Goal: Transaction & Acquisition: Purchase product/service

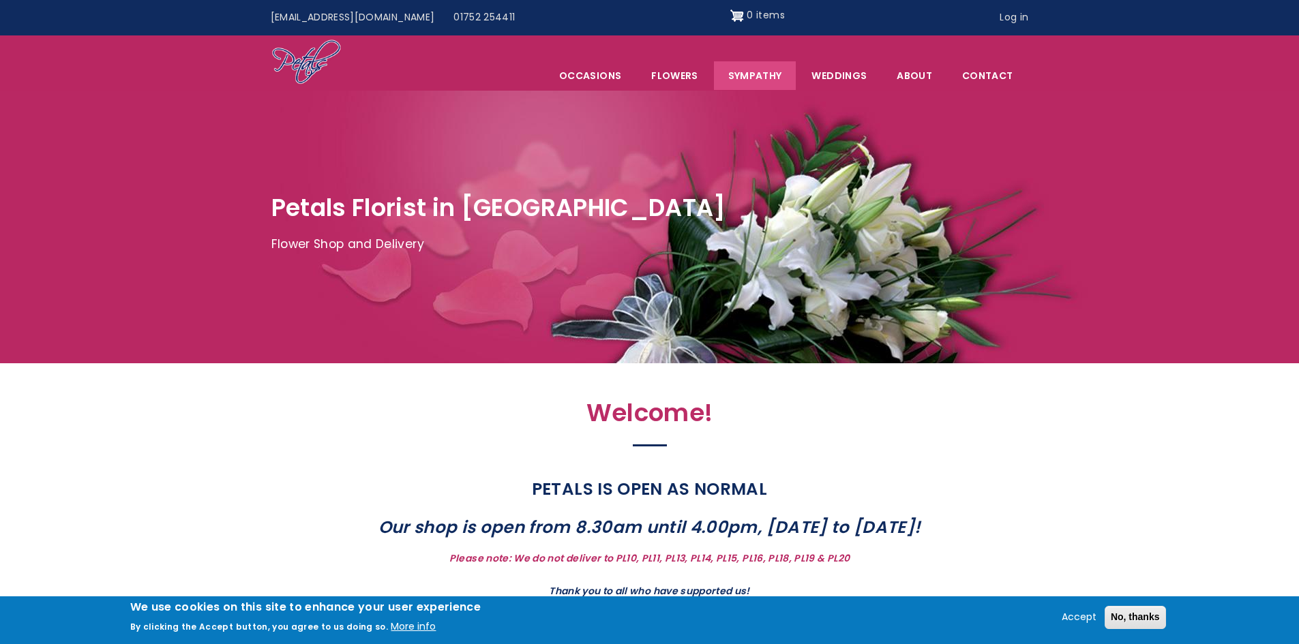
click at [751, 78] on link "Sympathy" at bounding box center [755, 75] width 82 height 29
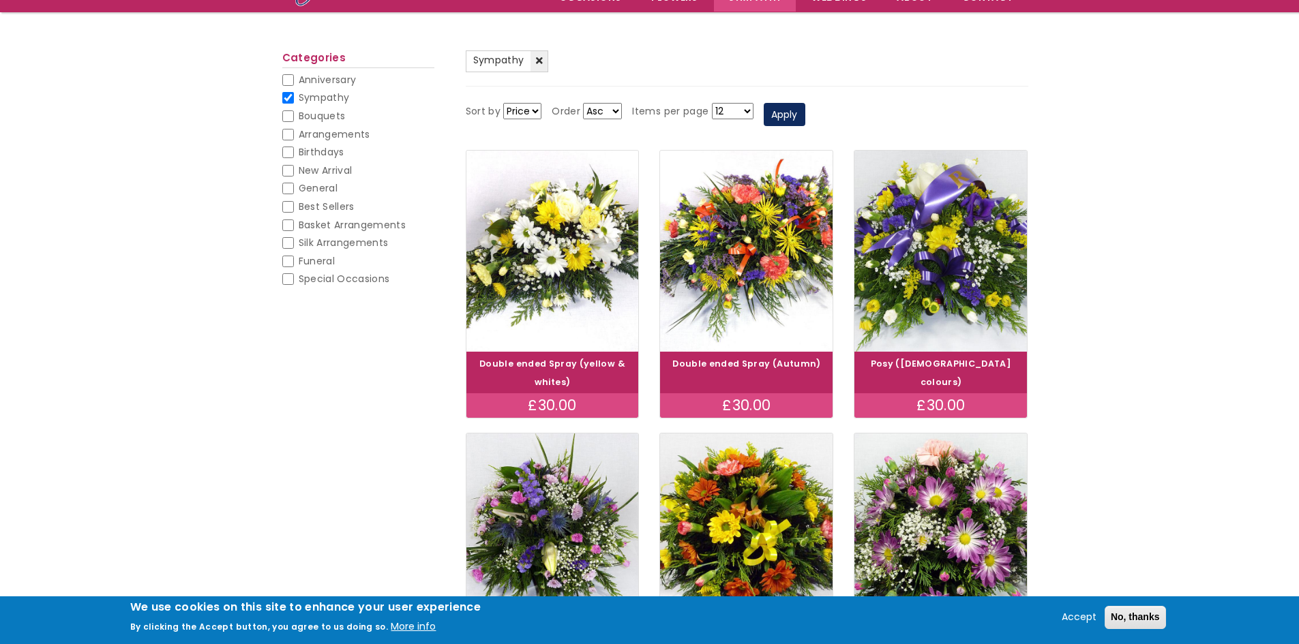
scroll to position [136, 0]
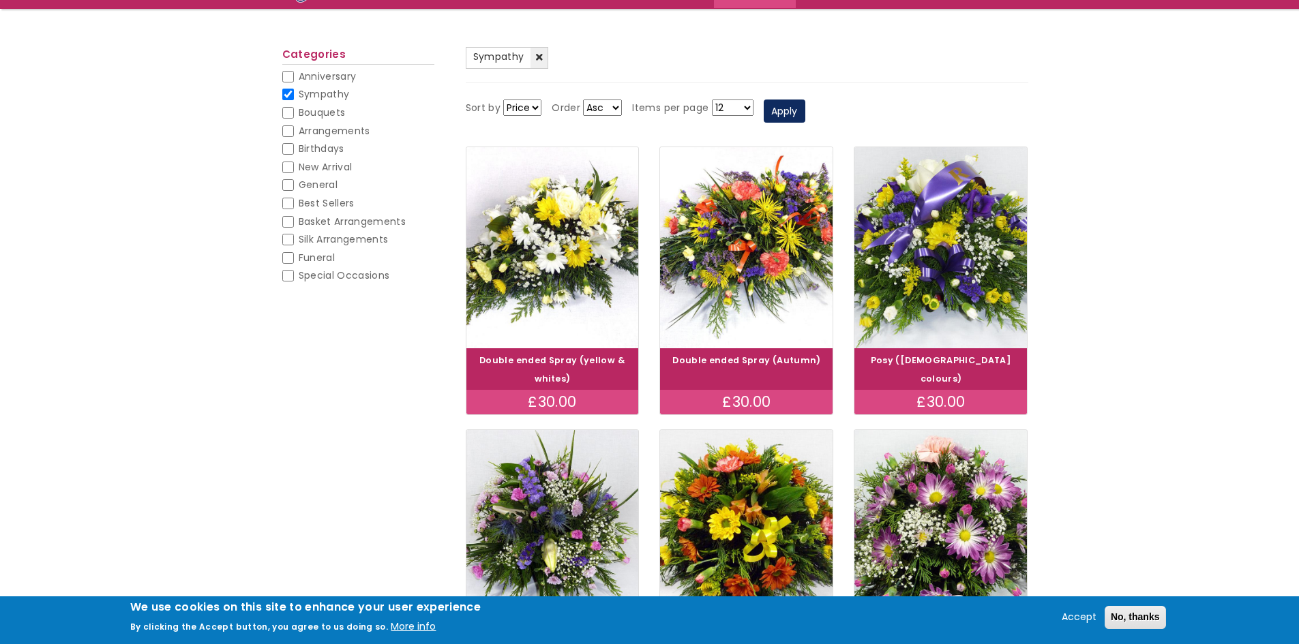
click at [288, 260] on input "Funeral" at bounding box center [288, 258] width 12 height 12
checkbox input "false"
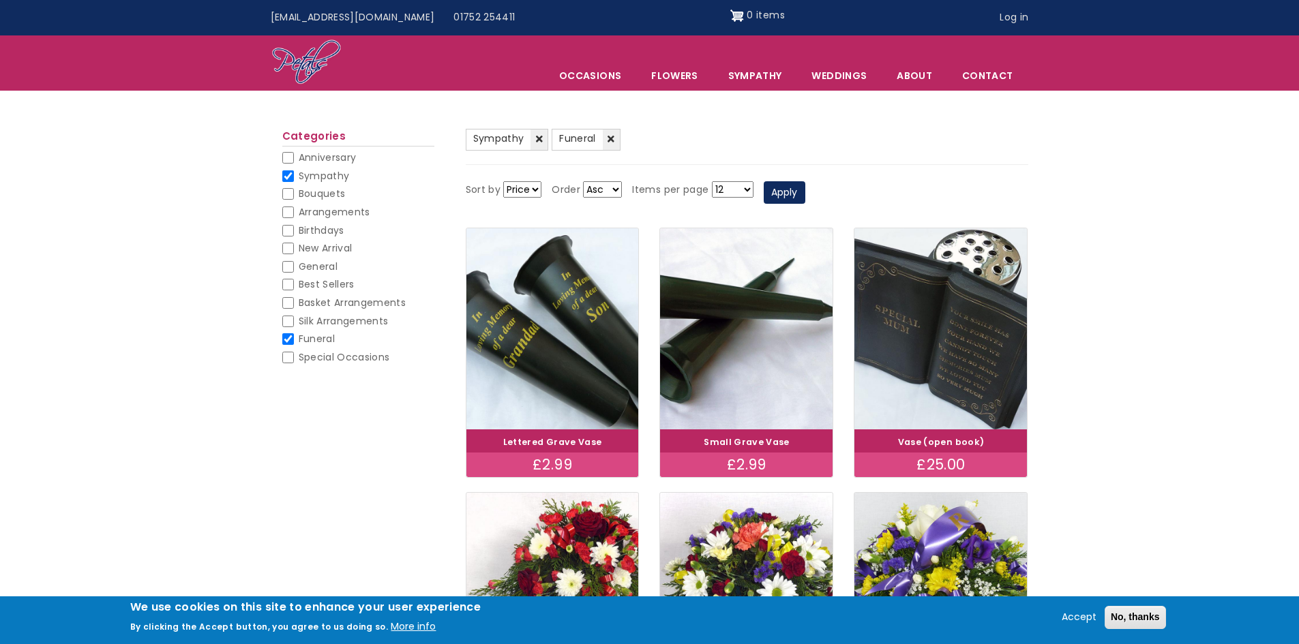
click at [289, 175] on input "Sympathy" at bounding box center [288, 176] width 12 height 12
checkbox input "false"
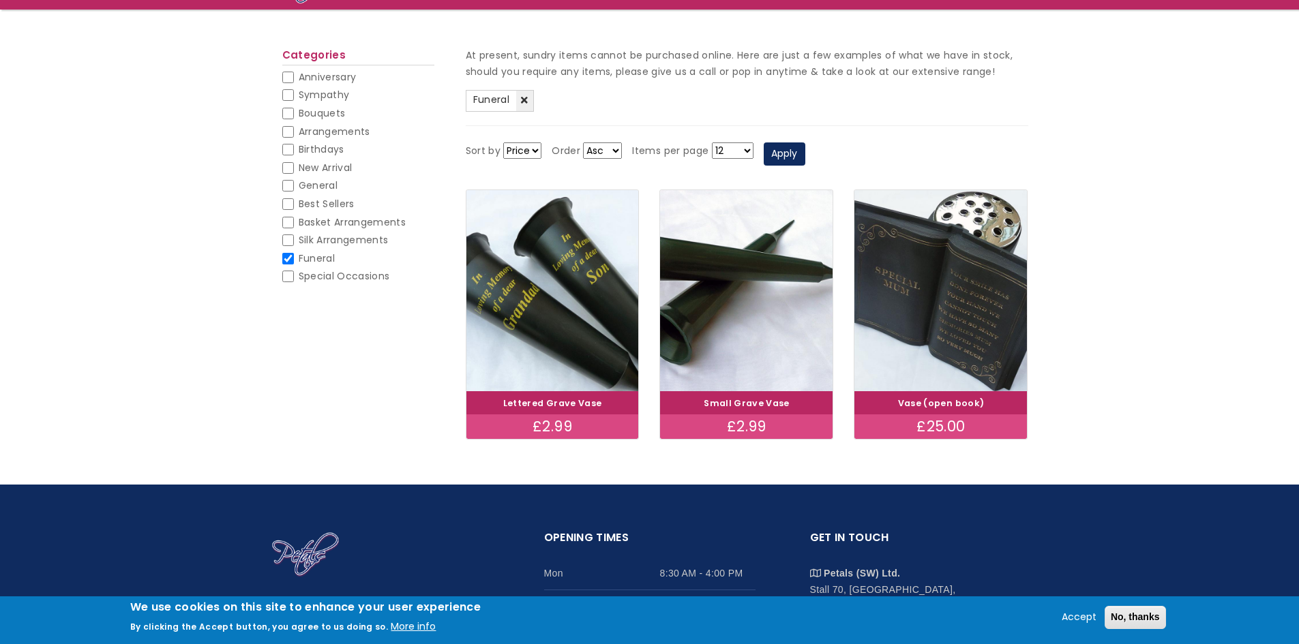
scroll to position [136, 0]
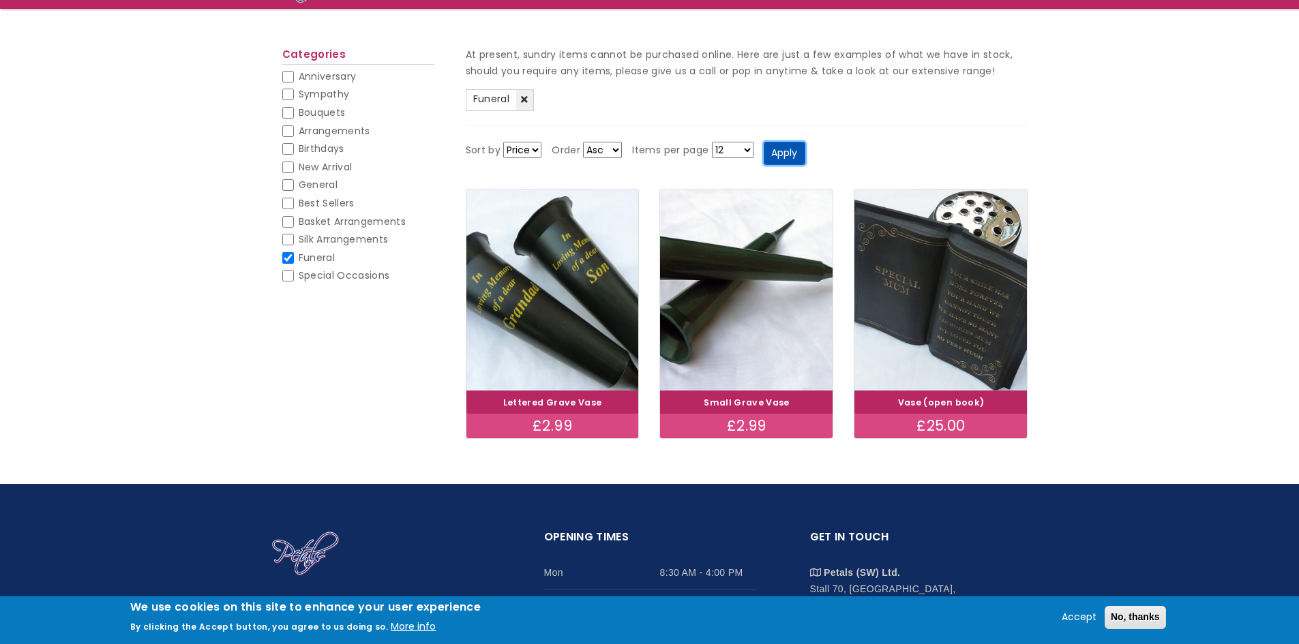
click at [778, 148] on button "Apply" at bounding box center [785, 153] width 42 height 23
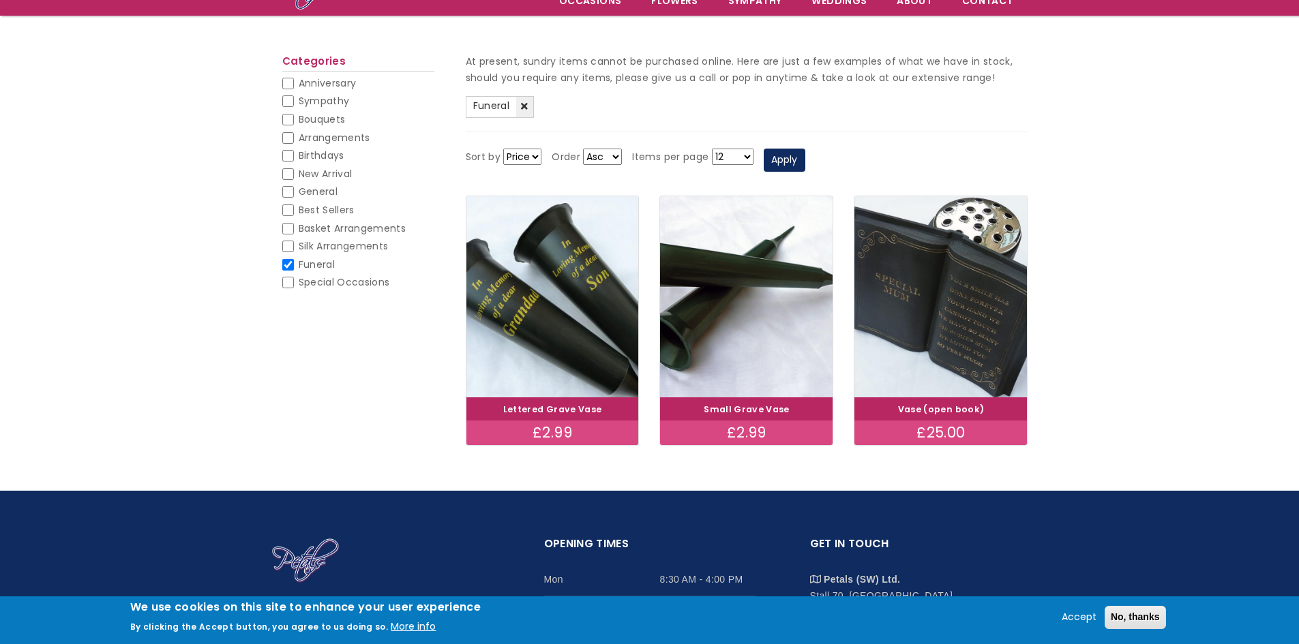
scroll to position [68, 0]
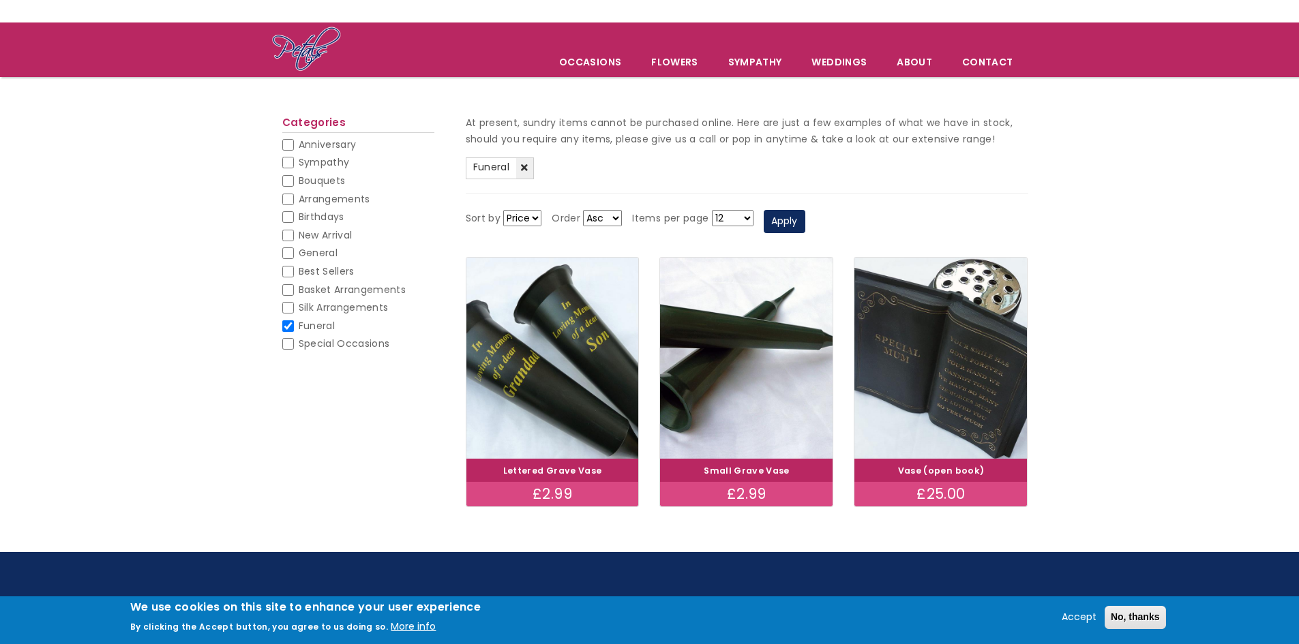
click at [292, 164] on input "Sympathy" at bounding box center [288, 163] width 12 height 12
checkbox input "false"
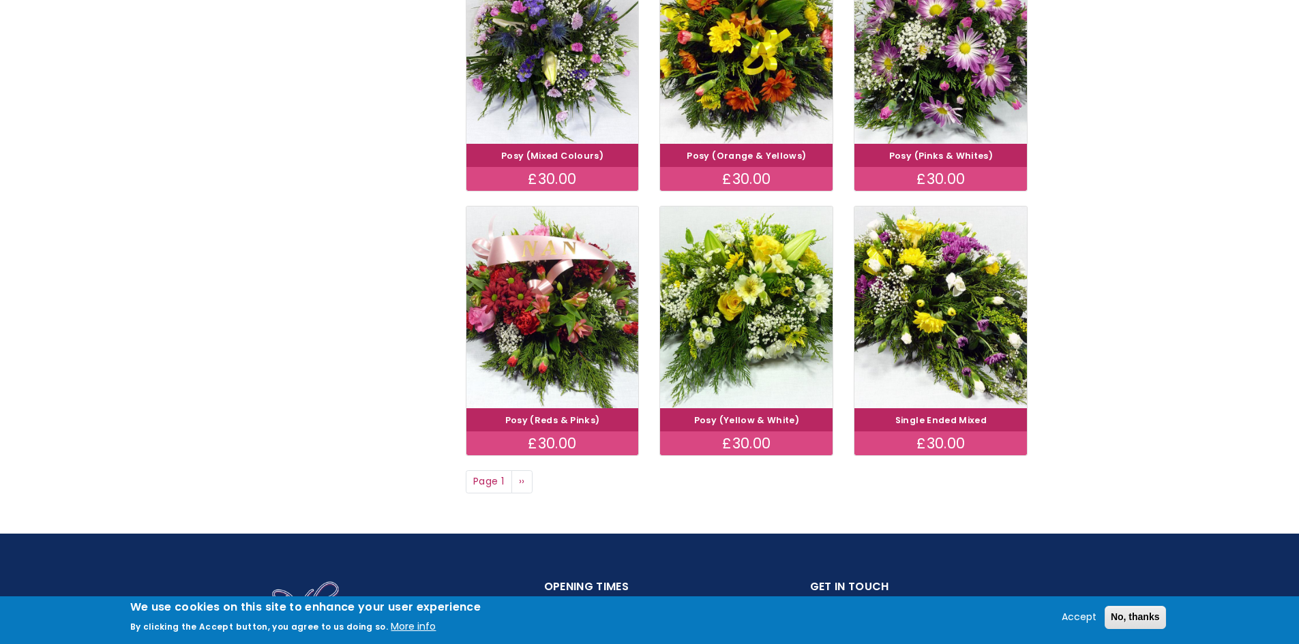
scroll to position [886, 0]
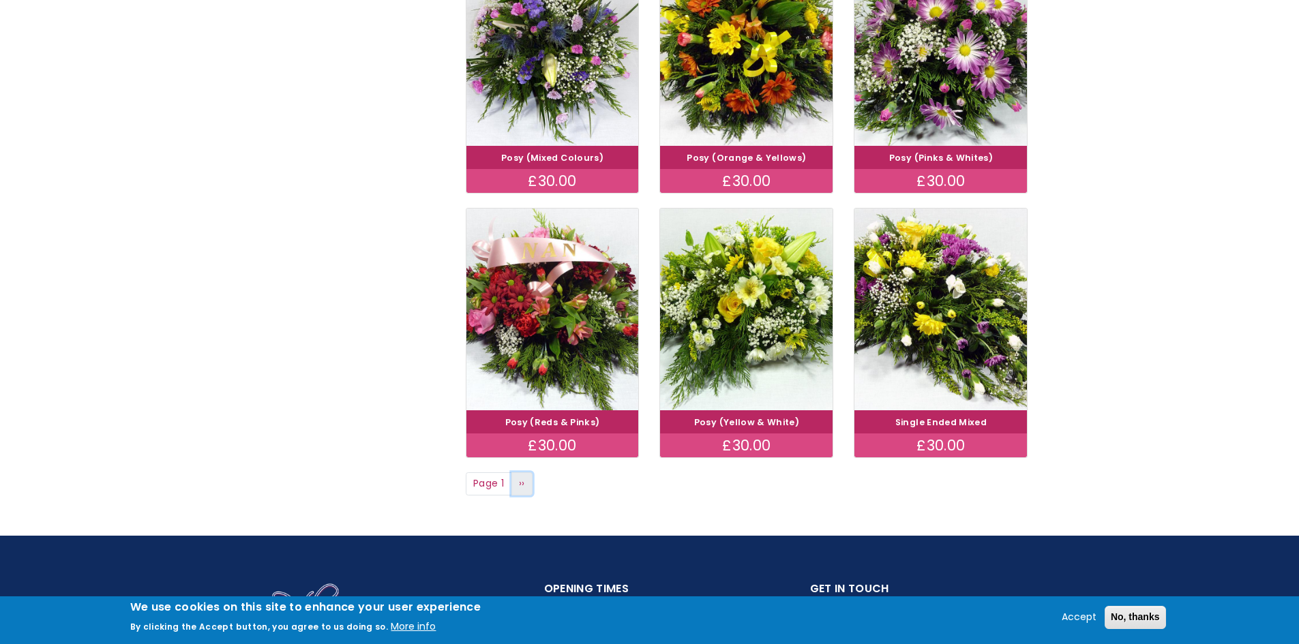
click at [526, 472] on link "Next page ››" at bounding box center [522, 483] width 22 height 23
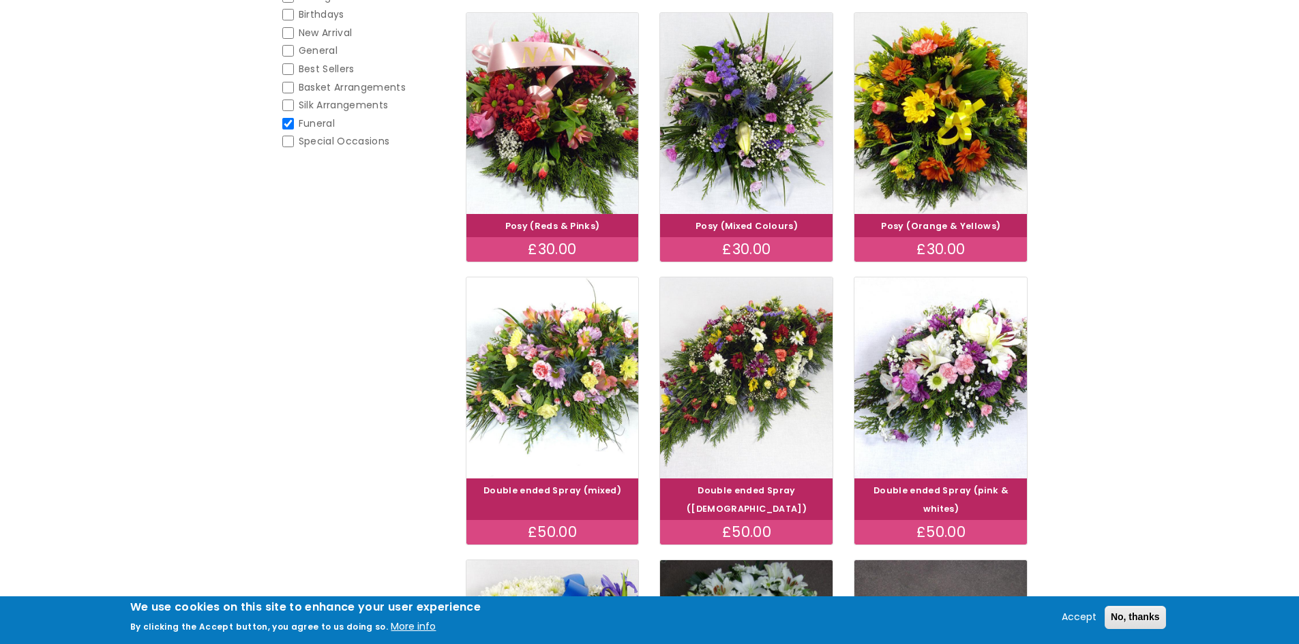
scroll to position [273, 0]
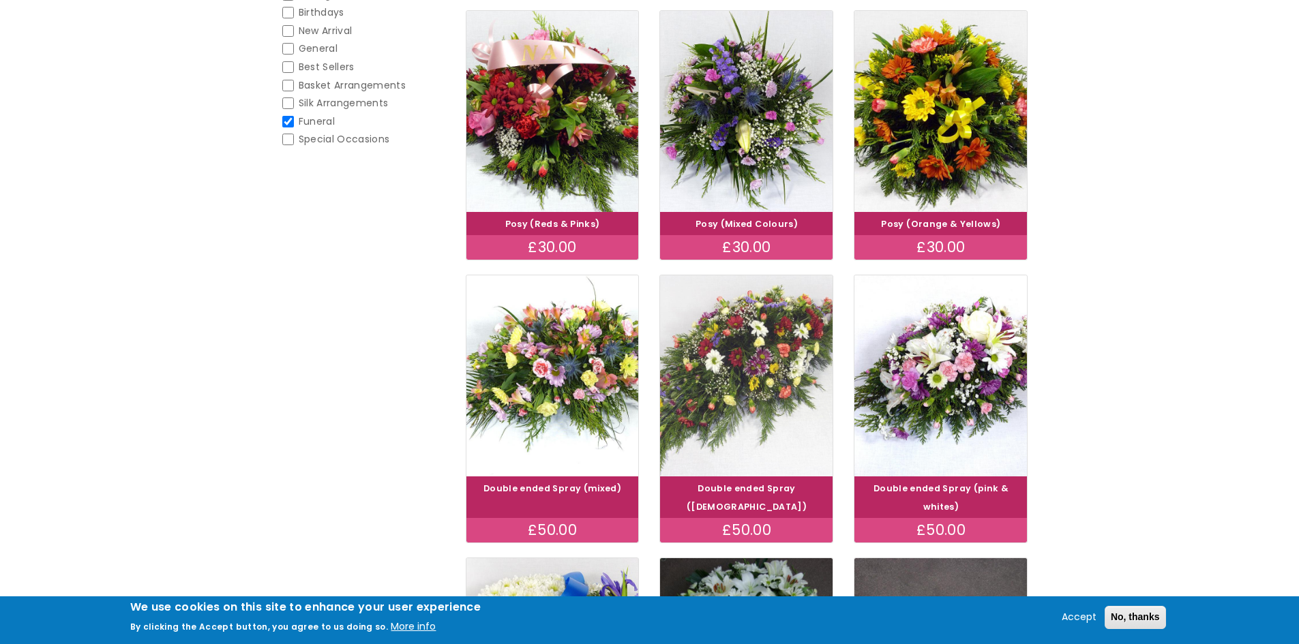
click at [768, 339] on img at bounding box center [747, 376] width 194 height 224
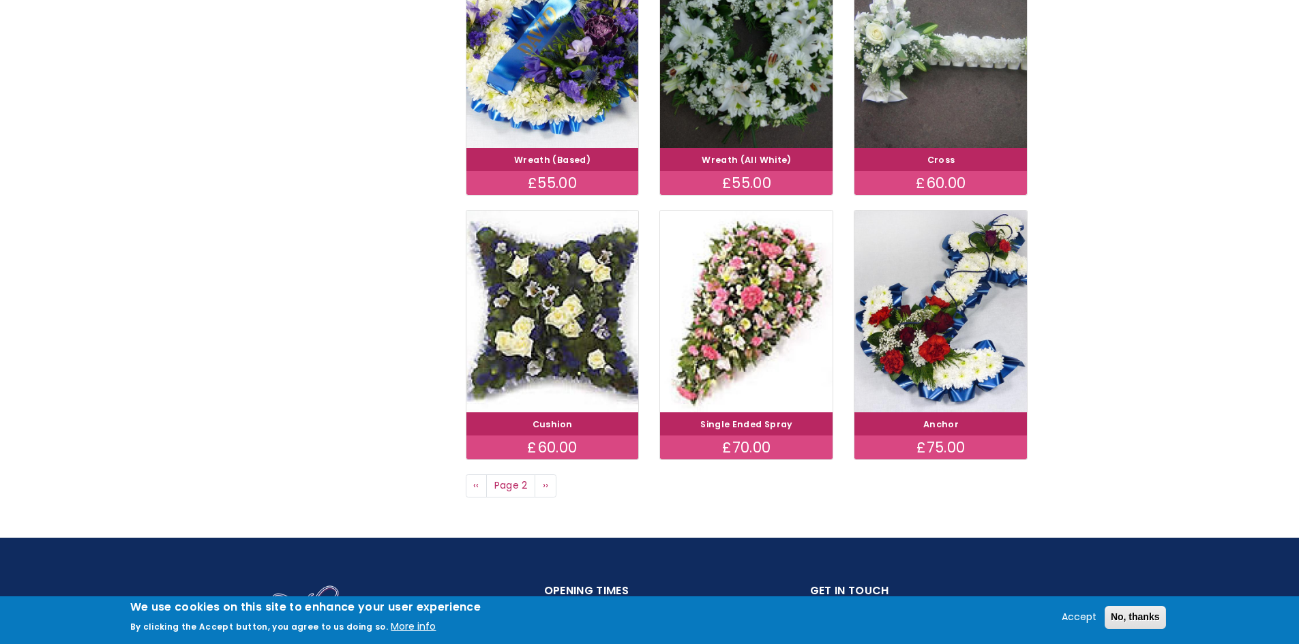
scroll to position [886, 0]
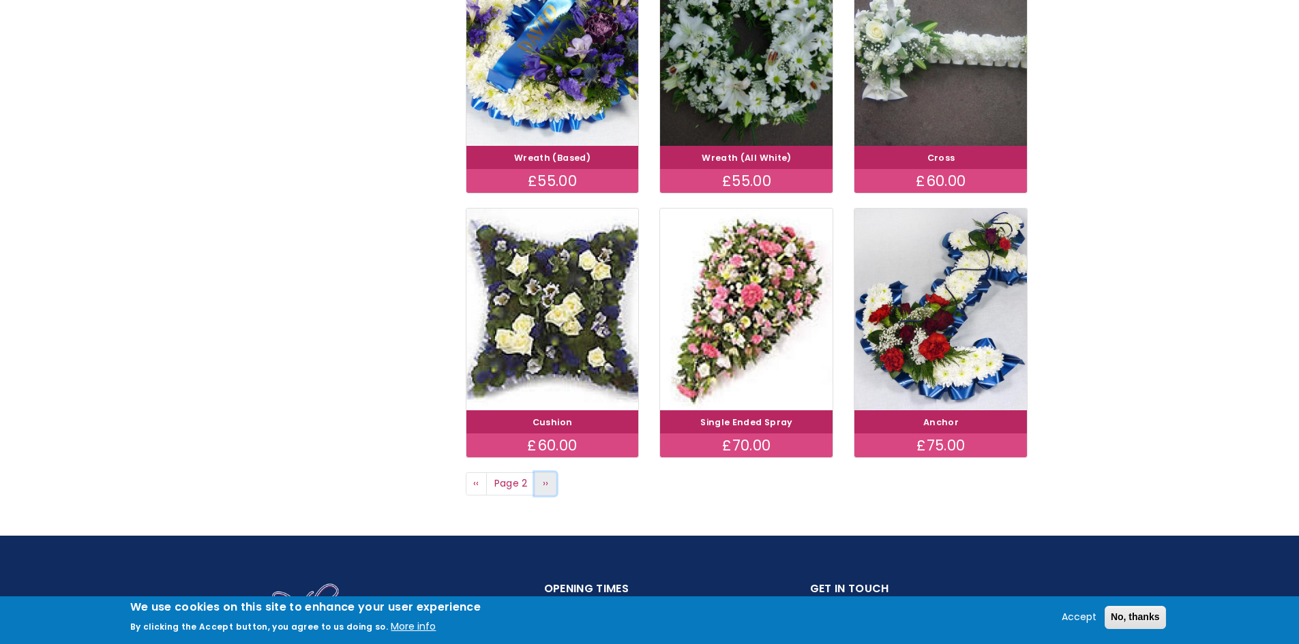
click at [544, 477] on span "››" at bounding box center [546, 484] width 6 height 14
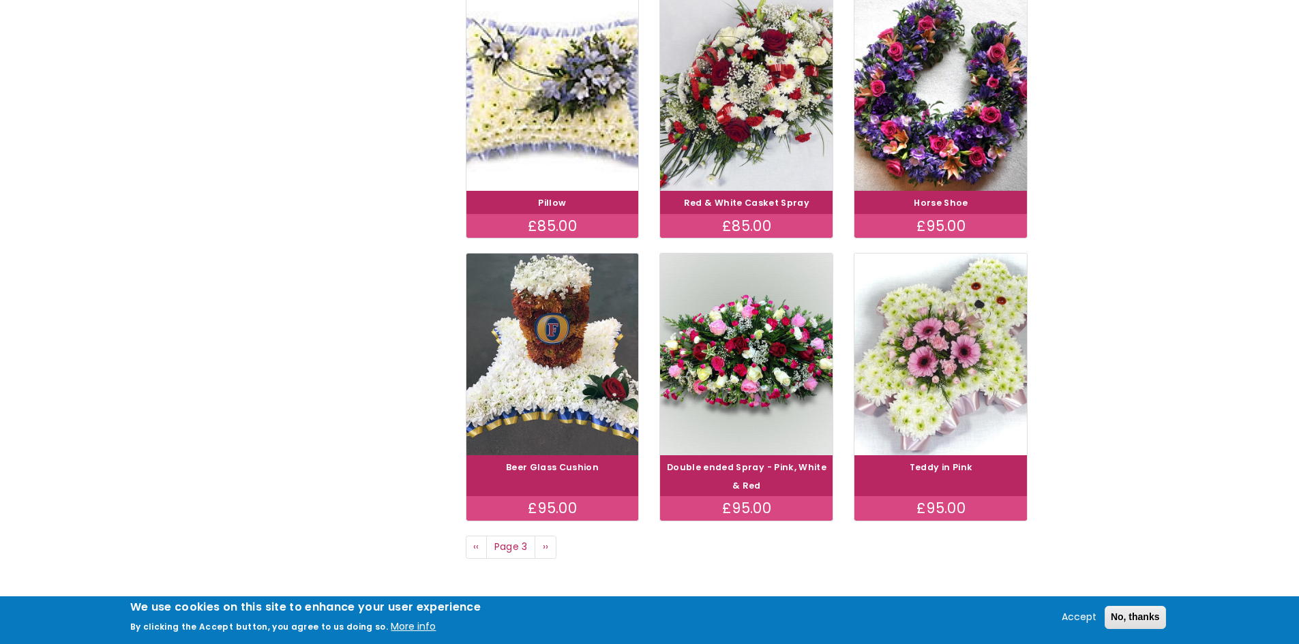
scroll to position [927, 0]
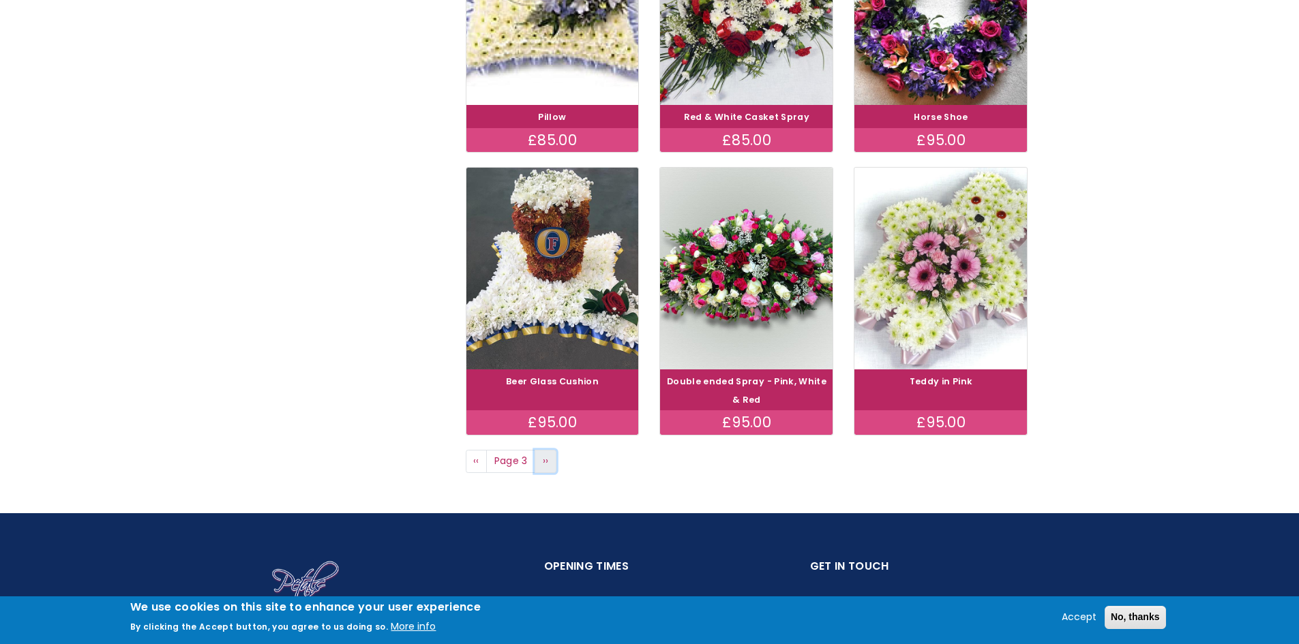
click at [545, 454] on span "››" at bounding box center [546, 461] width 6 height 14
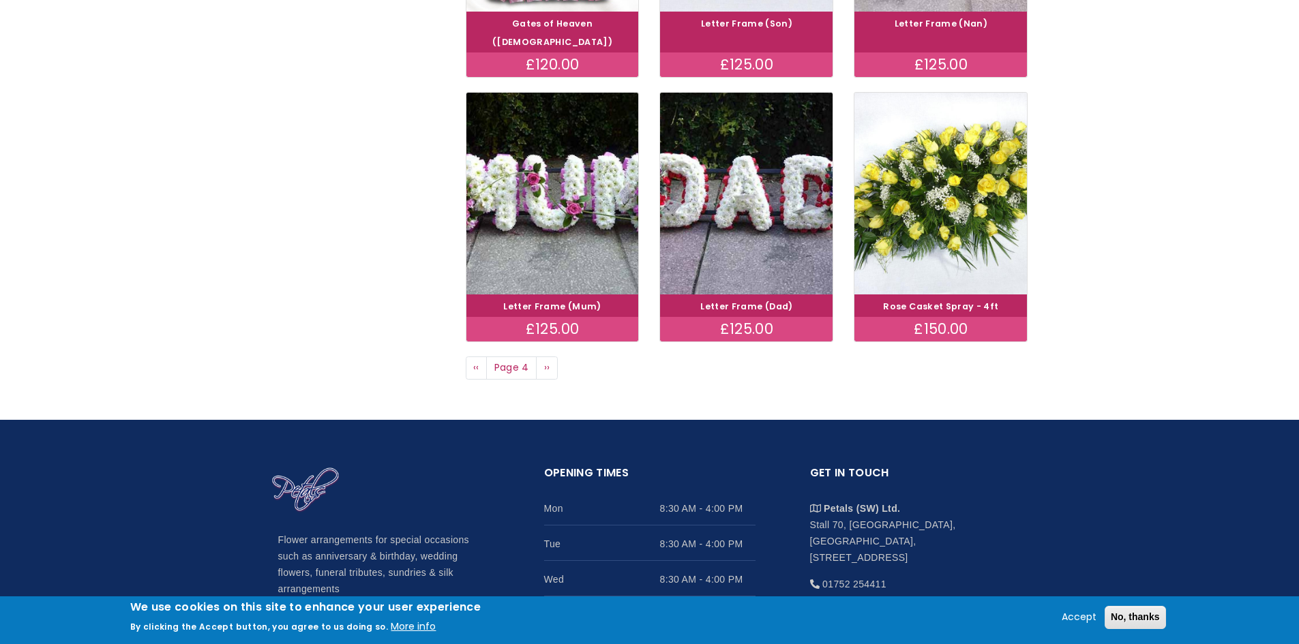
scroll to position [1023, 0]
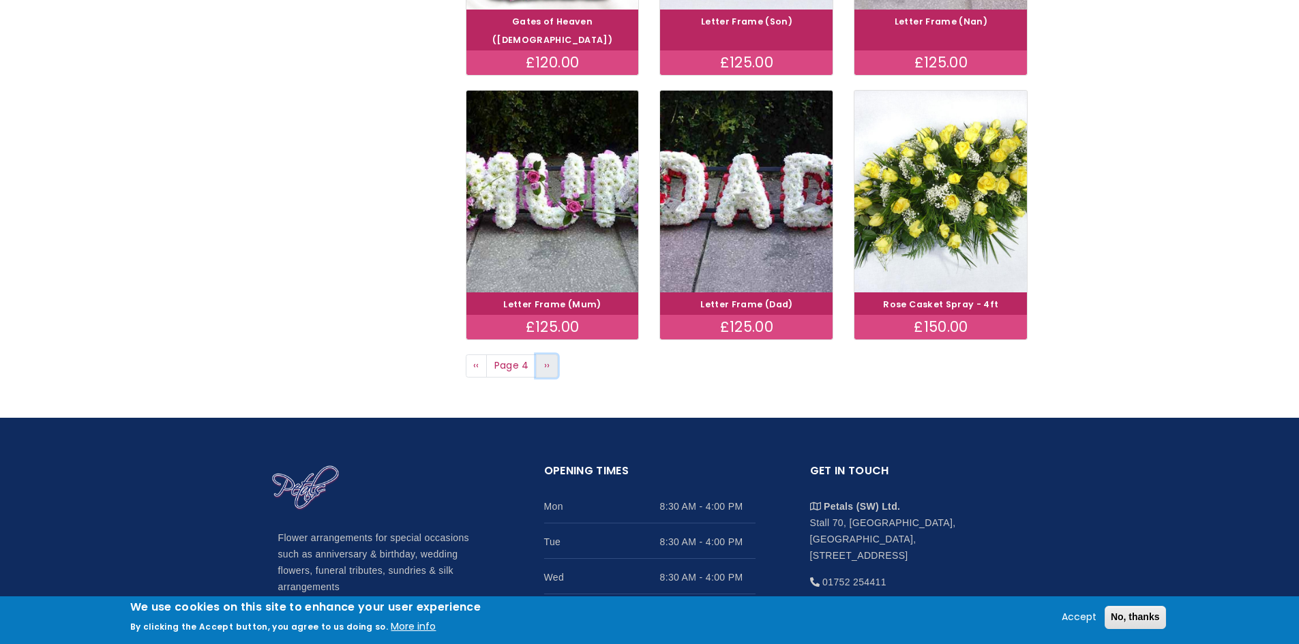
click at [542, 355] on link "Next page ››" at bounding box center [547, 366] width 22 height 23
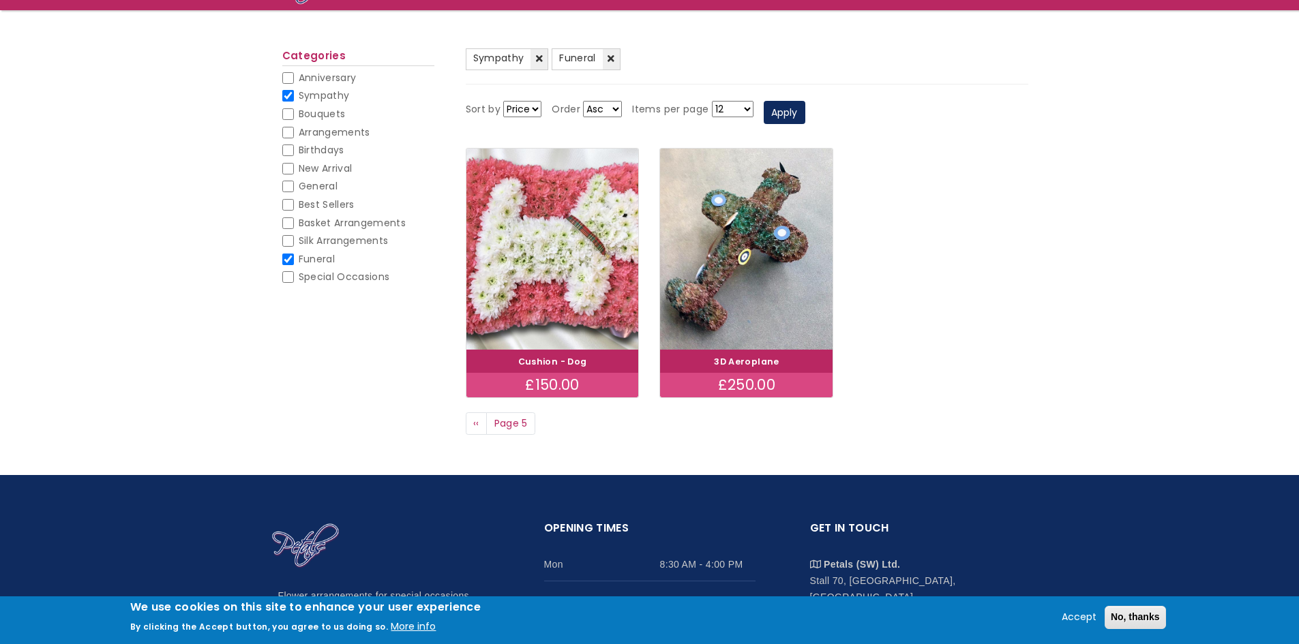
scroll to position [136, 0]
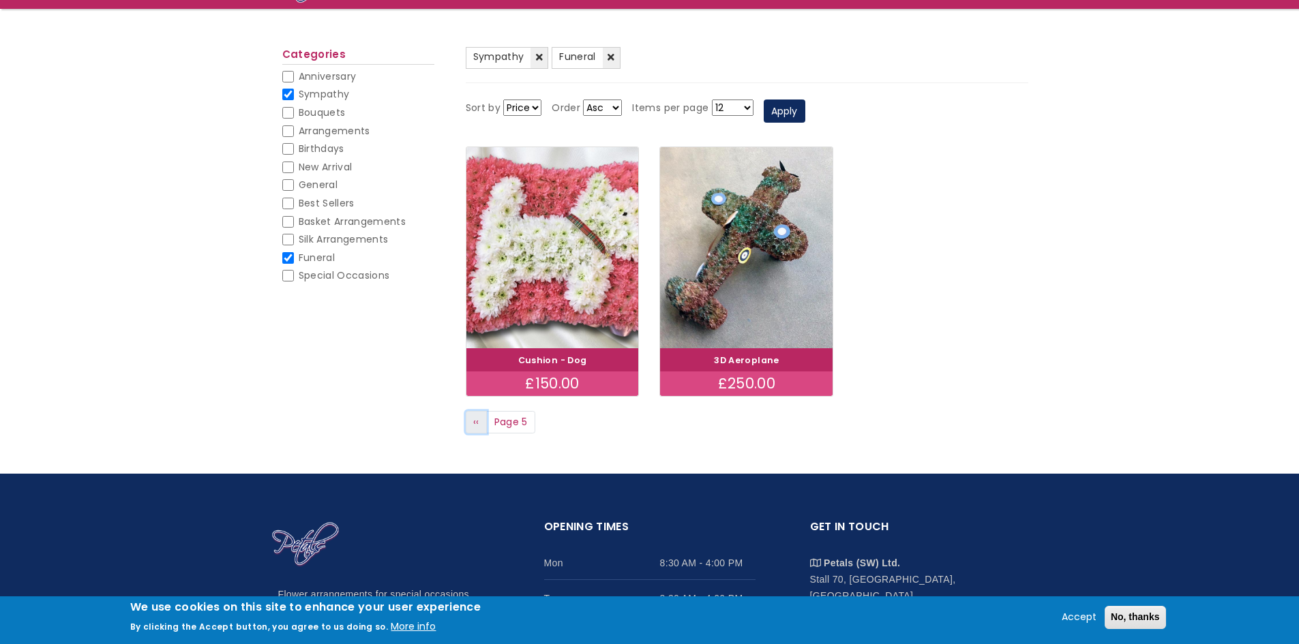
click at [479, 417] on span "‹‹" at bounding box center [476, 422] width 6 height 14
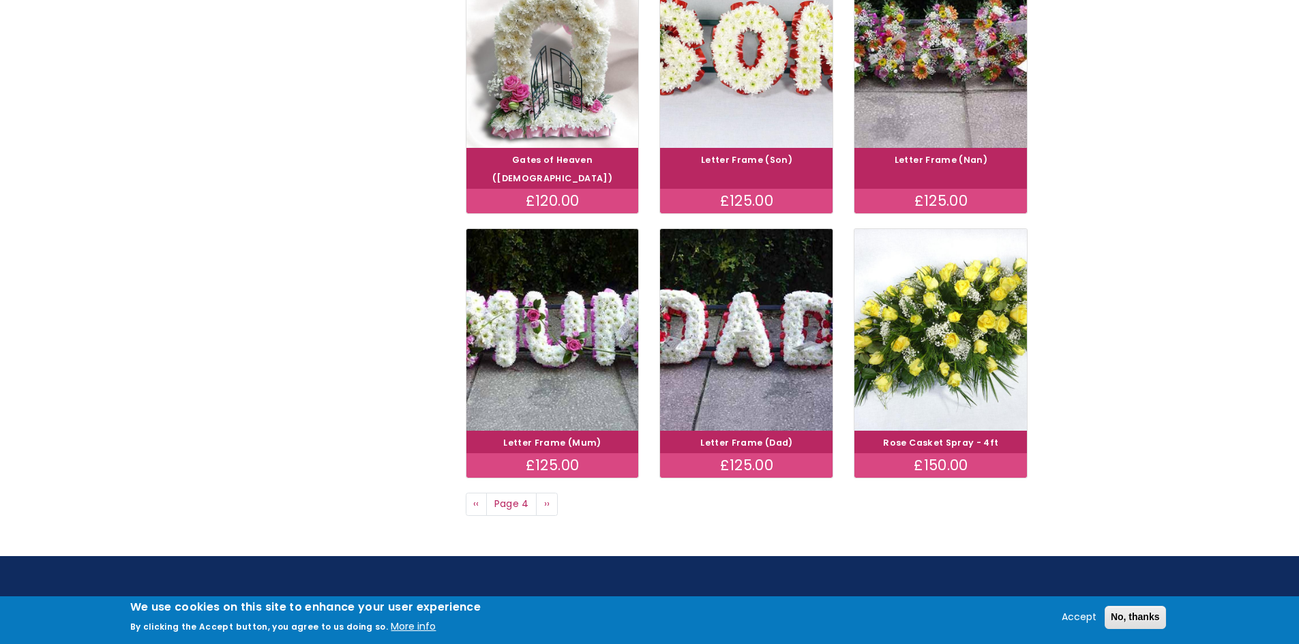
scroll to position [886, 0]
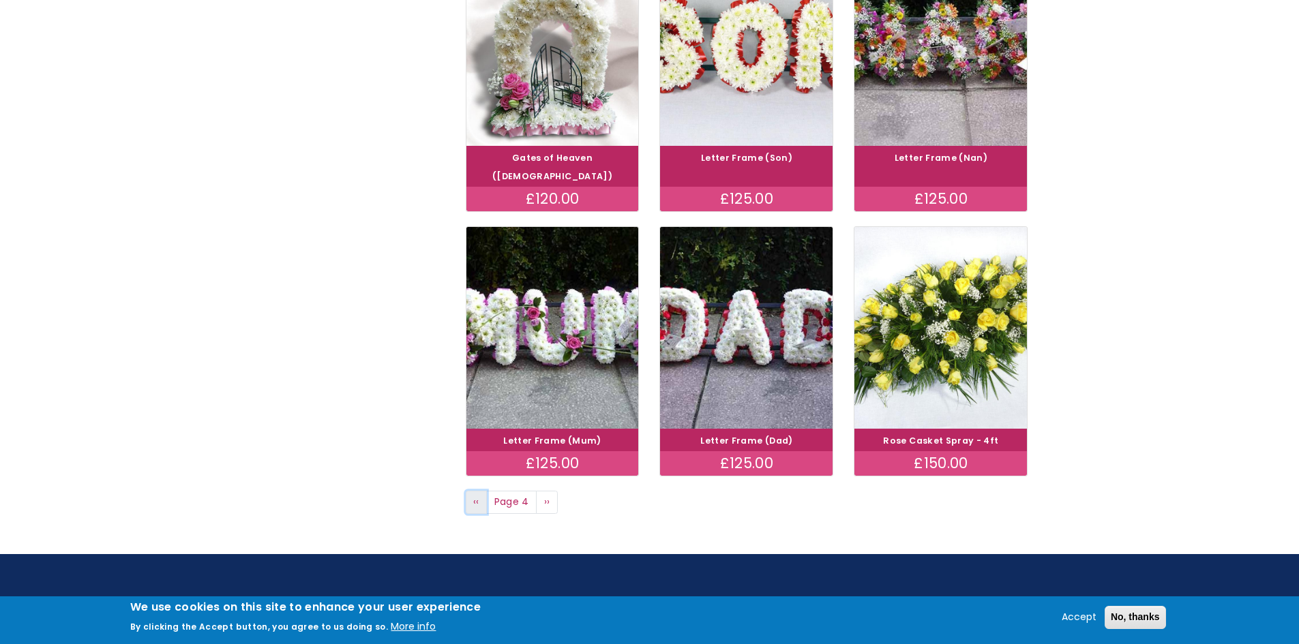
click at [476, 495] on span "‹‹" at bounding box center [476, 502] width 6 height 14
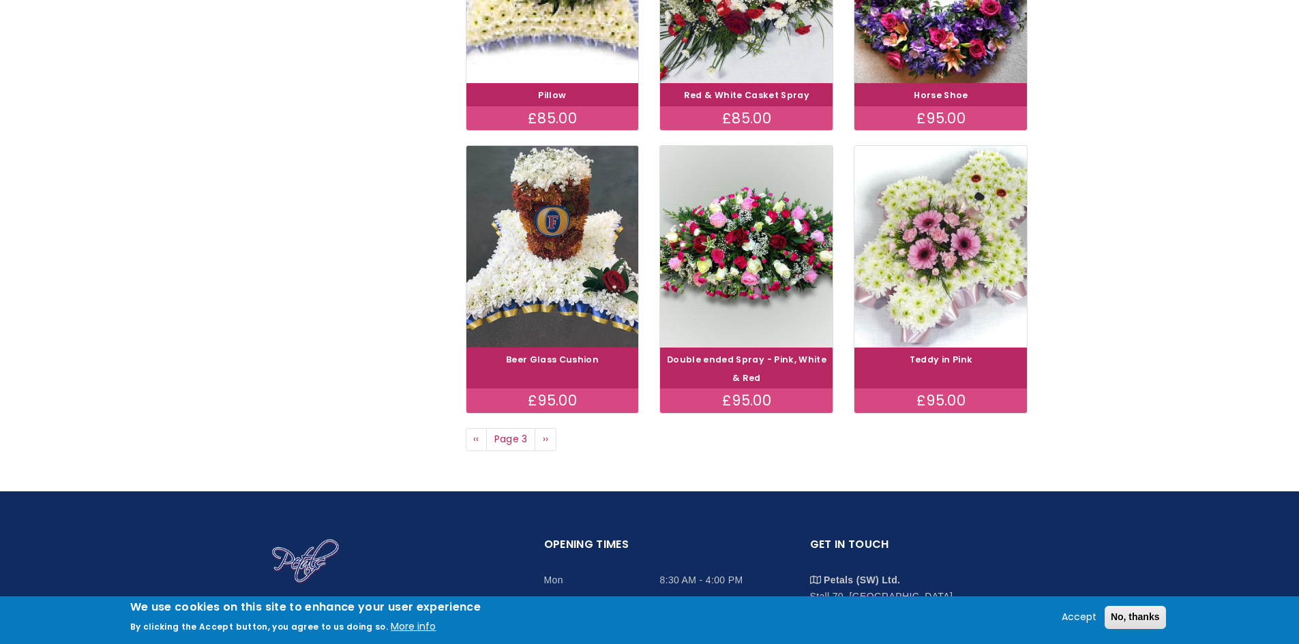
scroll to position [954, 0]
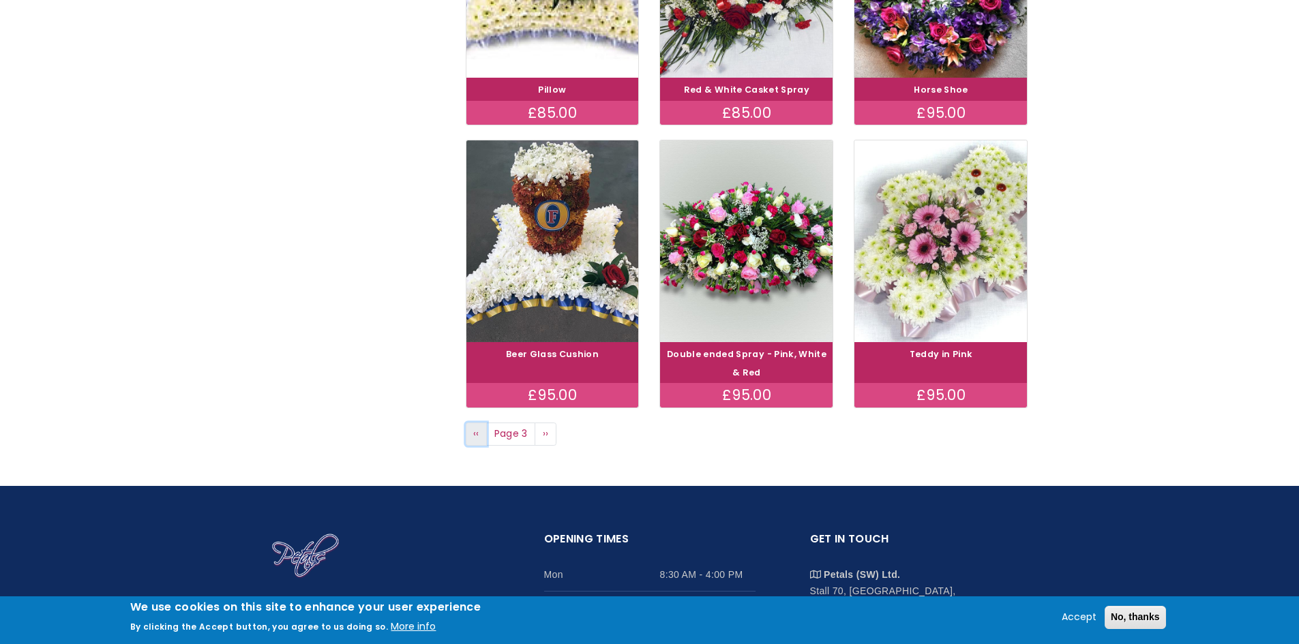
click at [481, 423] on link "Previous page ‹‹" at bounding box center [477, 434] width 22 height 23
